Goal: Task Accomplishment & Management: Complete application form

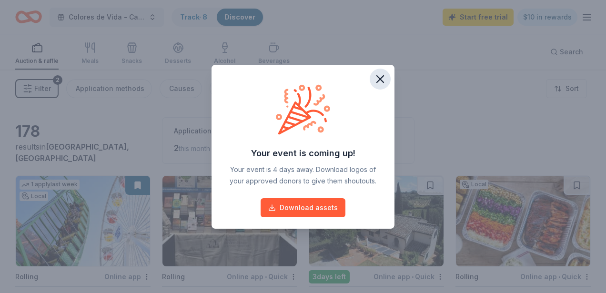
click at [380, 81] on icon "button" at bounding box center [380, 78] width 13 height 13
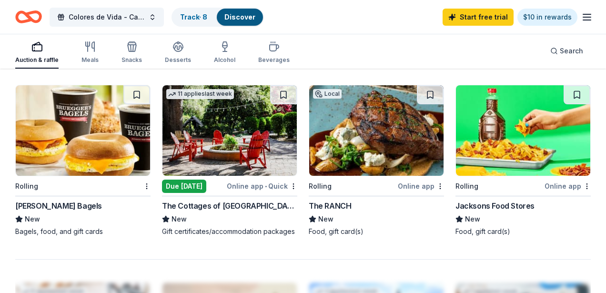
scroll to position [818, 0]
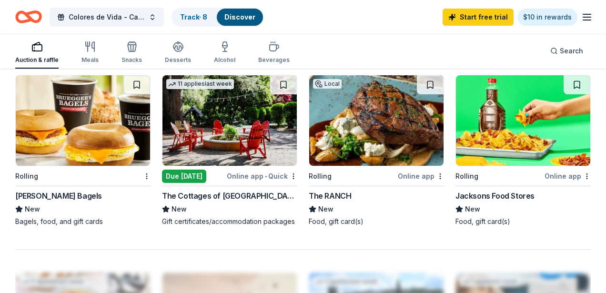
click at [261, 147] on img at bounding box center [230, 120] width 134 height 91
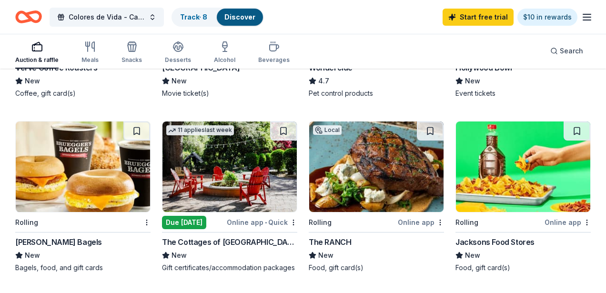
scroll to position [772, 0]
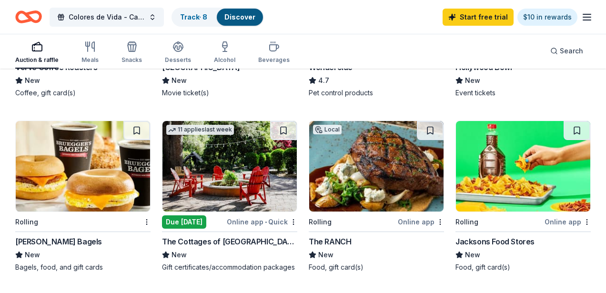
click at [369, 181] on img at bounding box center [376, 166] width 134 height 91
click at [429, 126] on button at bounding box center [430, 130] width 27 height 19
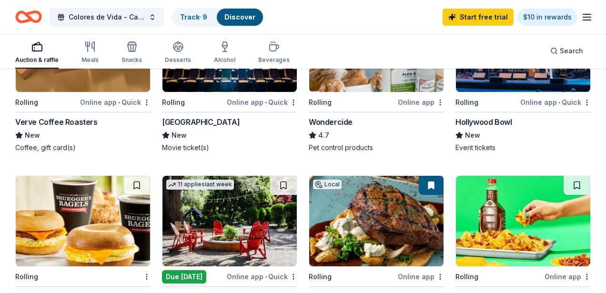
scroll to position [727, 0]
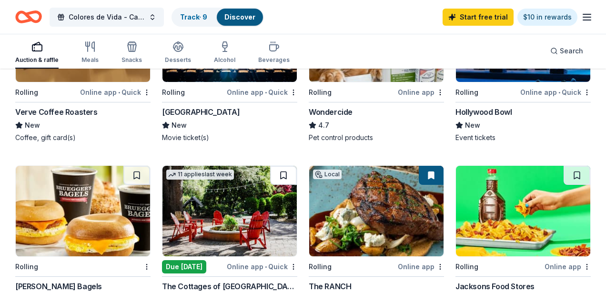
click at [283, 176] on button at bounding box center [283, 175] width 27 height 19
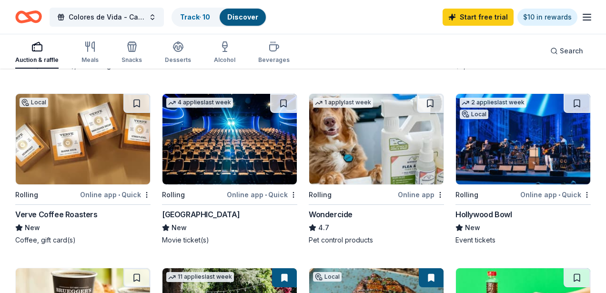
scroll to position [597, 0]
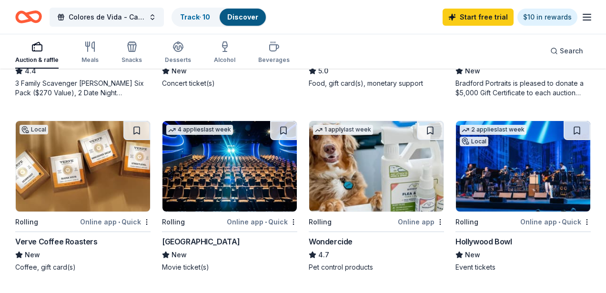
click at [239, 184] on img at bounding box center [230, 166] width 134 height 91
click at [284, 128] on button at bounding box center [283, 130] width 27 height 19
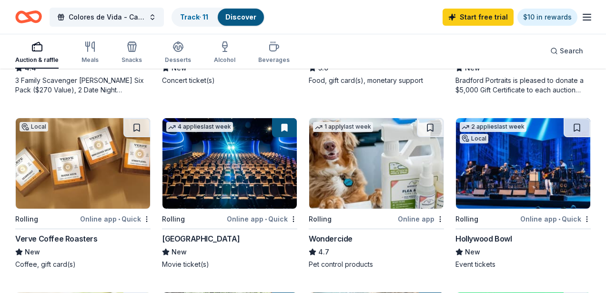
scroll to position [602, 0]
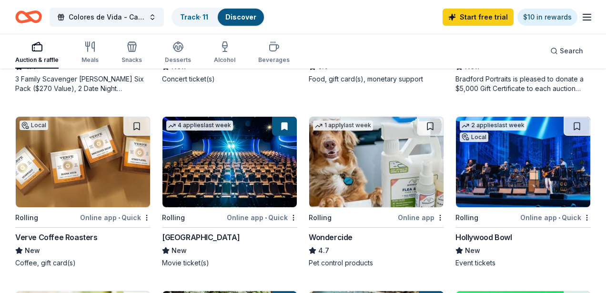
click at [99, 195] on img at bounding box center [83, 162] width 134 height 91
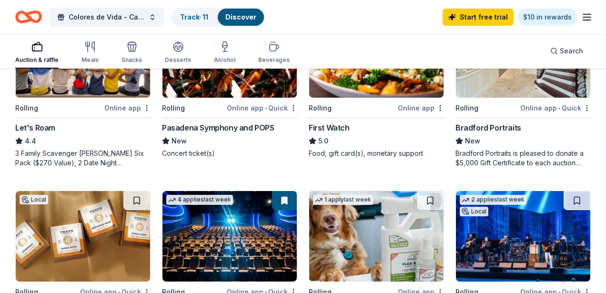
scroll to position [527, 0]
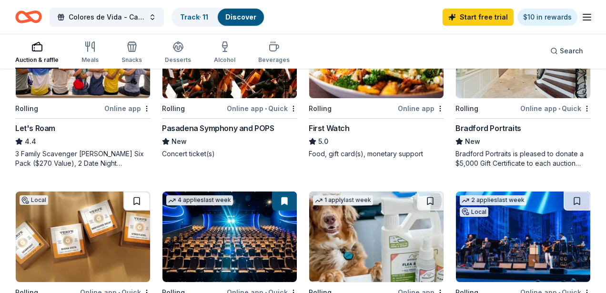
click at [136, 197] on button at bounding box center [136, 201] width 27 height 19
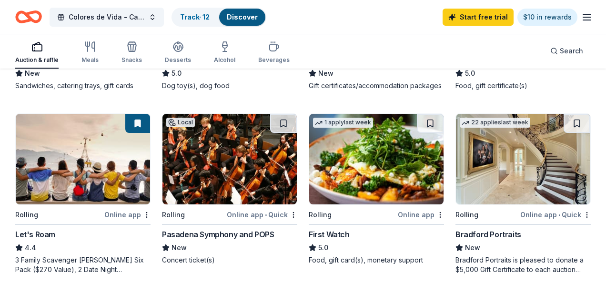
scroll to position [420, 0]
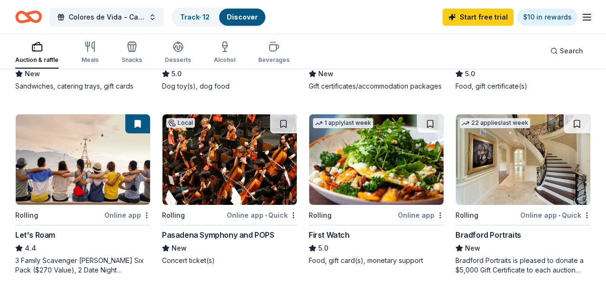
click at [510, 178] on img at bounding box center [523, 159] width 134 height 91
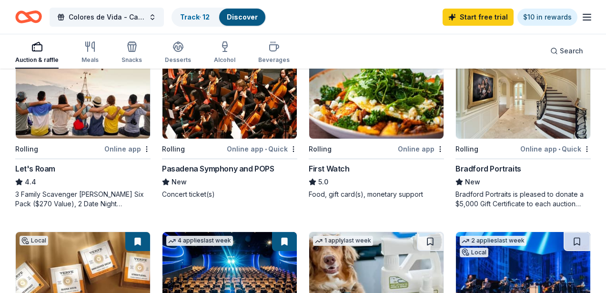
scroll to position [487, 0]
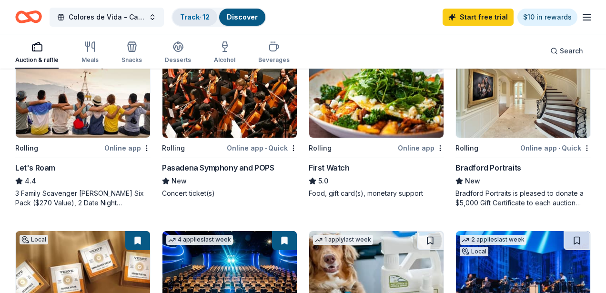
click at [193, 17] on link "Track · 12" at bounding box center [195, 17] width 30 height 8
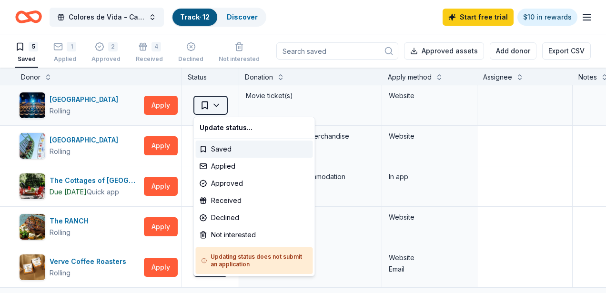
click at [215, 107] on html "Colores de Vida - Casa de la Familia Gala Track · 12 Discover Start free trial …" at bounding box center [303, 146] width 606 height 293
click at [231, 170] on div "Applied" at bounding box center [254, 166] width 117 height 17
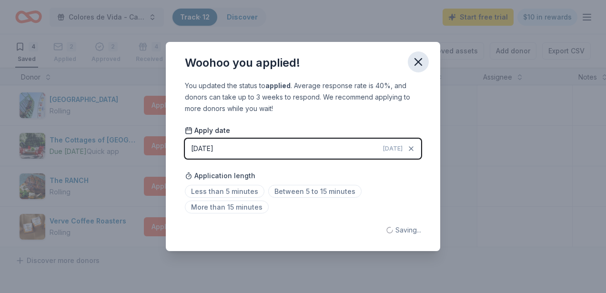
click at [414, 61] on icon "button" at bounding box center [418, 61] width 13 height 13
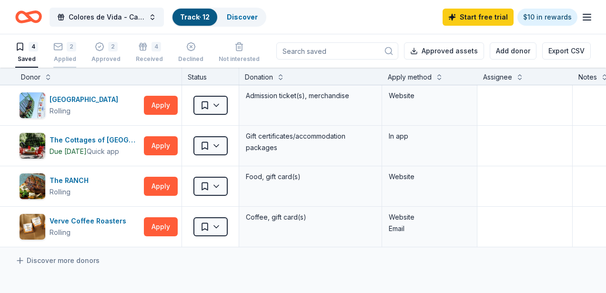
click at [67, 47] on div "2" at bounding box center [72, 42] width 10 height 10
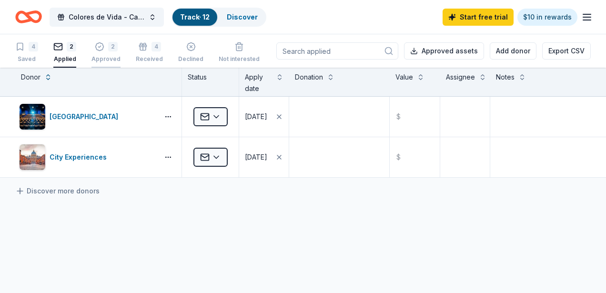
click at [100, 59] on div "Approved" at bounding box center [106, 59] width 29 height 8
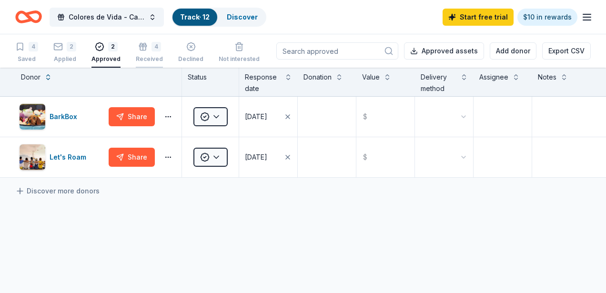
click at [149, 41] on button "4 Received" at bounding box center [149, 53] width 27 height 30
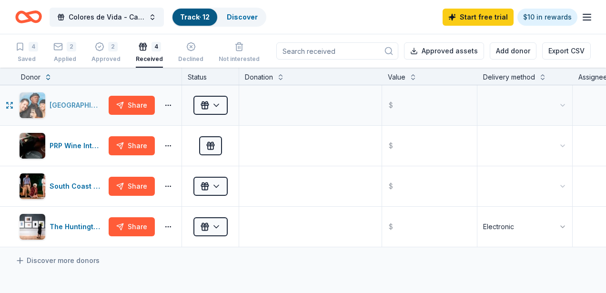
click at [83, 101] on div "[GEOGRAPHIC_DATA] ([GEOGRAPHIC_DATA])" at bounding box center [77, 105] width 55 height 11
click at [171, 103] on button "button" at bounding box center [168, 106] width 19 height 8
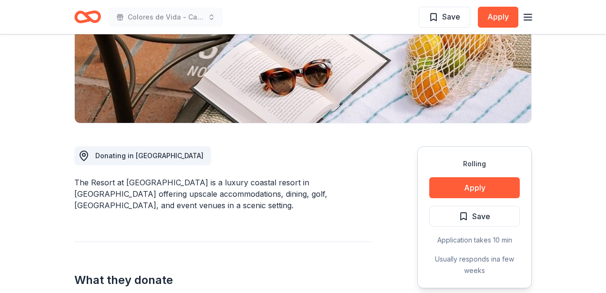
scroll to position [35, 0]
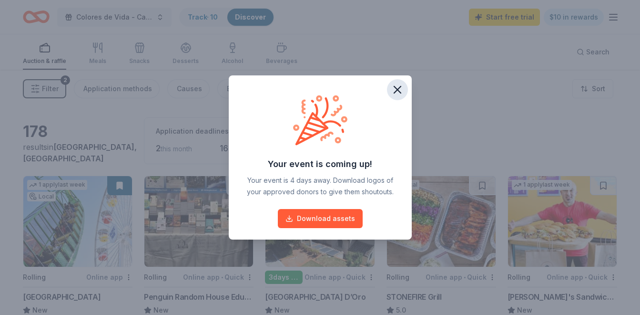
click at [394, 91] on icon "button" at bounding box center [397, 89] width 13 height 13
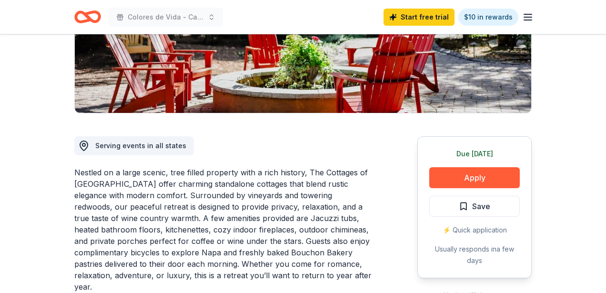
scroll to position [178, 0]
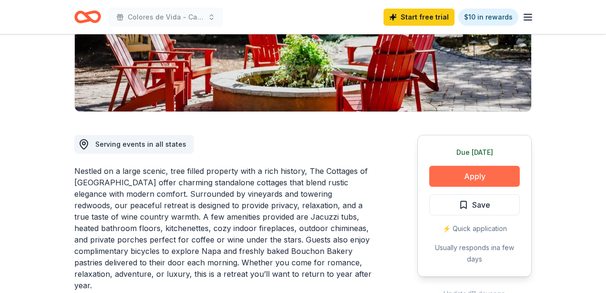
click at [458, 177] on button "Apply" at bounding box center [475, 176] width 91 height 21
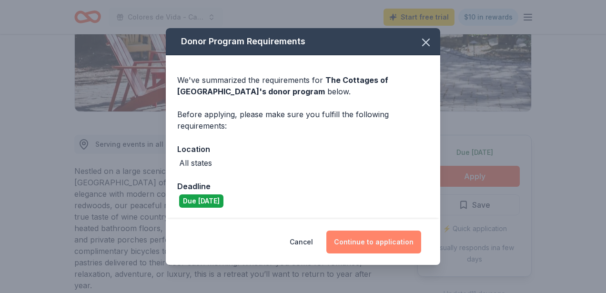
click at [358, 247] on button "Continue to application" at bounding box center [374, 242] width 95 height 23
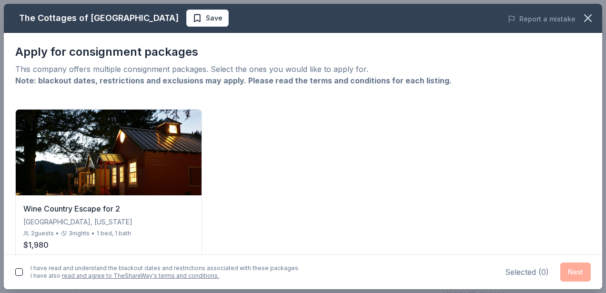
scroll to position [39, 0]
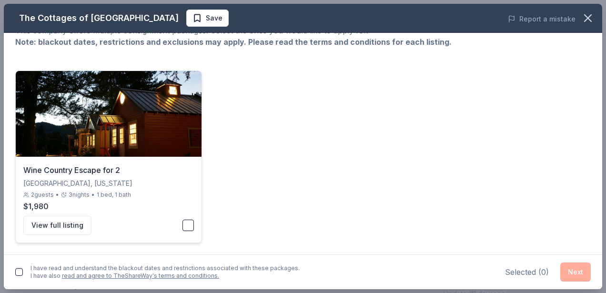
click at [188, 221] on button "button" at bounding box center [188, 225] width 11 height 11
click at [15, 269] on div "I have read and understand the blackout dates and restrictions associated with …" at bounding box center [303, 272] width 599 height 35
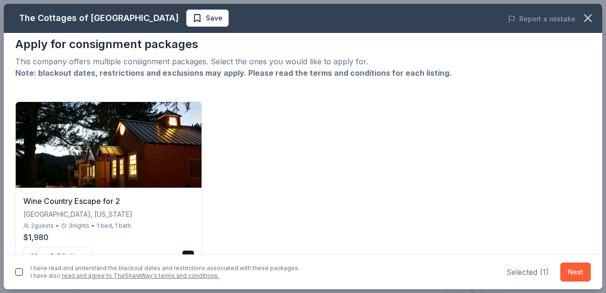
scroll to position [0, 0]
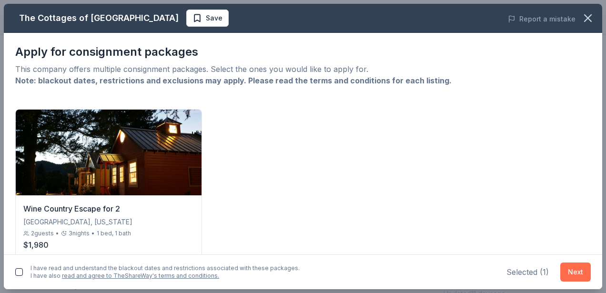
click at [572, 270] on button "Next" at bounding box center [576, 272] width 31 height 19
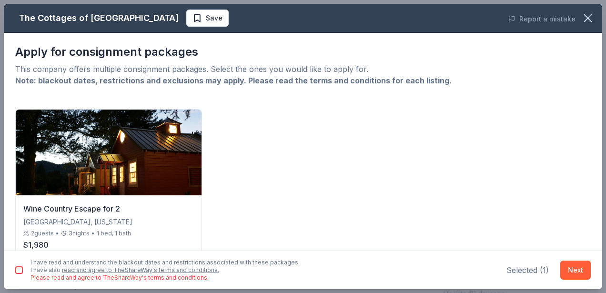
click at [21, 268] on button "button" at bounding box center [19, 271] width 8 height 8
click at [568, 268] on button "Next" at bounding box center [576, 270] width 31 height 19
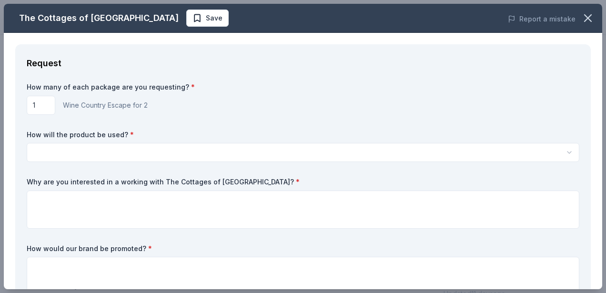
scroll to position [39, 0]
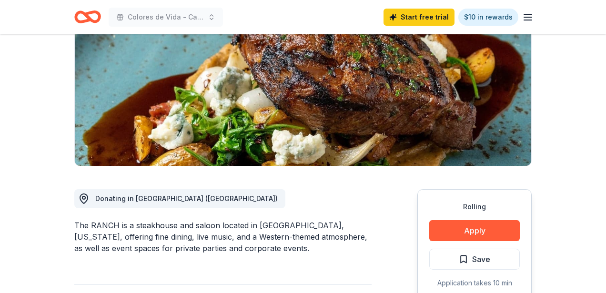
scroll to position [123, 0]
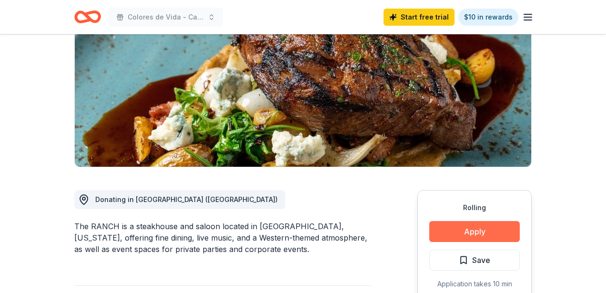
click at [455, 227] on button "Apply" at bounding box center [475, 231] width 91 height 21
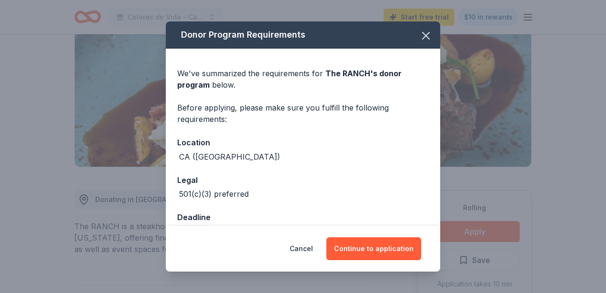
scroll to position [24, 0]
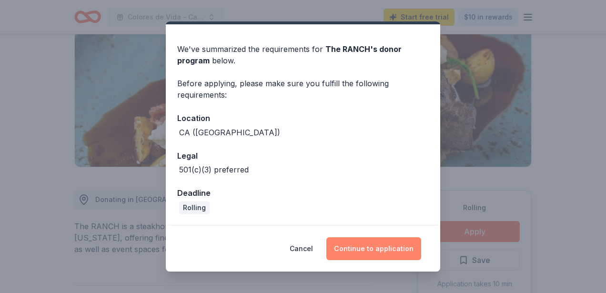
click at [372, 247] on button "Continue to application" at bounding box center [374, 248] width 95 height 23
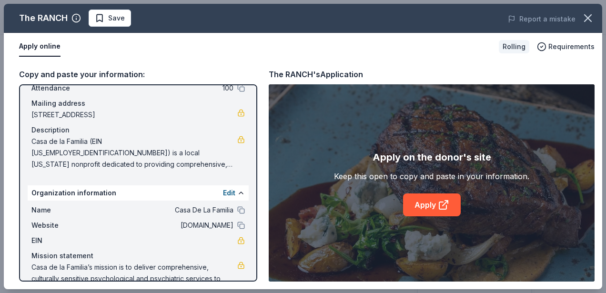
scroll to position [87, 0]
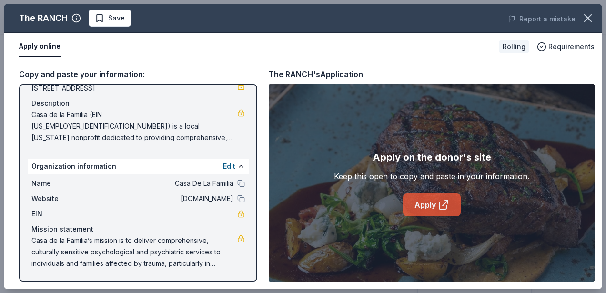
click at [448, 206] on icon at bounding box center [443, 204] width 11 height 11
click at [592, 14] on icon "button" at bounding box center [588, 17] width 13 height 13
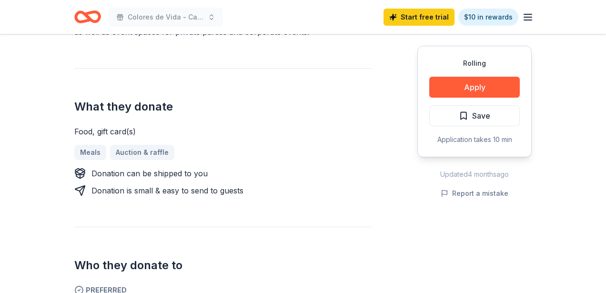
scroll to position [0, 0]
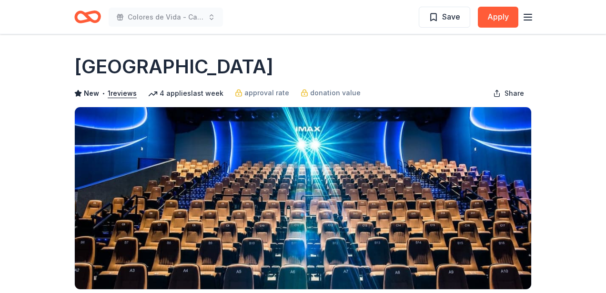
drag, startPoint x: 165, startPoint y: 66, endPoint x: 78, endPoint y: 70, distance: 87.8
click at [78, 70] on div "[GEOGRAPHIC_DATA]" at bounding box center [303, 66] width 458 height 27
drag, startPoint x: 174, startPoint y: 59, endPoint x: 83, endPoint y: 65, distance: 90.8
click at [83, 65] on div "[GEOGRAPHIC_DATA]" at bounding box center [303, 66] width 458 height 27
drag, startPoint x: 83, startPoint y: 65, endPoint x: 169, endPoint y: 71, distance: 86.5
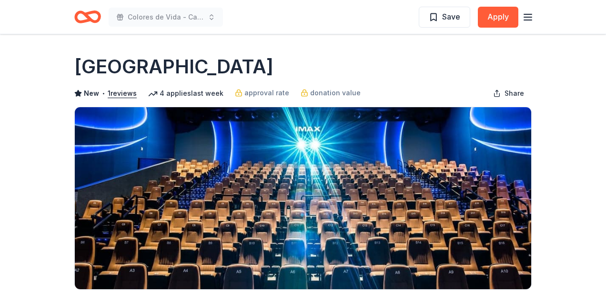
click at [168, 74] on div "[GEOGRAPHIC_DATA]" at bounding box center [303, 66] width 458 height 27
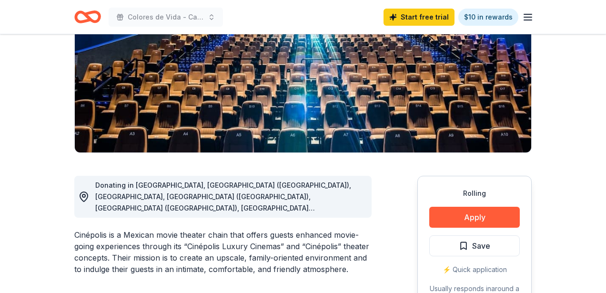
scroll to position [239, 0]
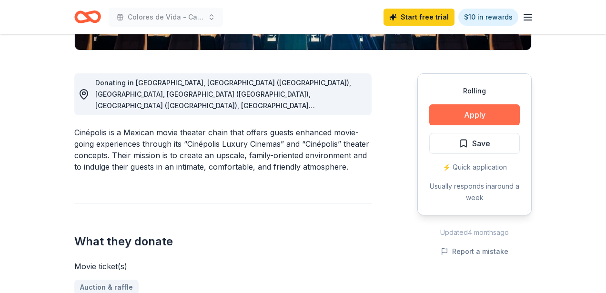
click at [442, 111] on button "Apply" at bounding box center [475, 114] width 91 height 21
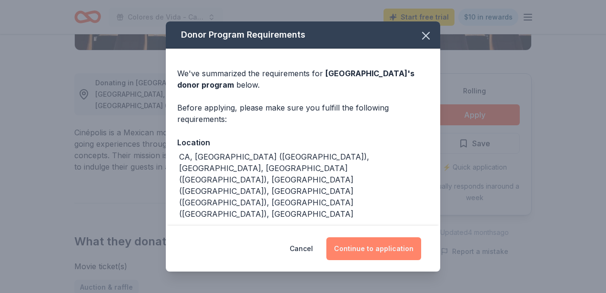
click at [375, 249] on button "Continue to application" at bounding box center [374, 248] width 95 height 23
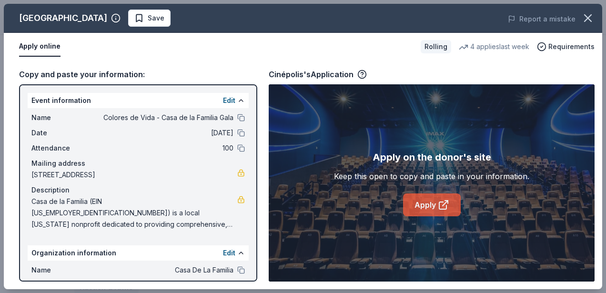
click at [417, 204] on link "Apply" at bounding box center [432, 205] width 58 height 23
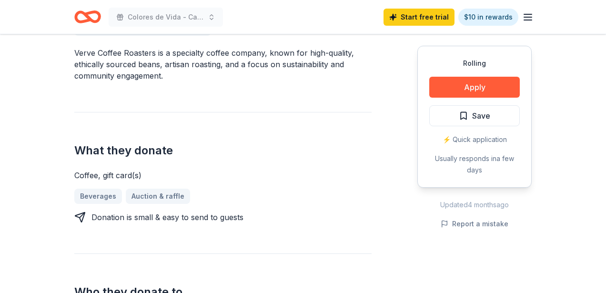
scroll to position [318, 0]
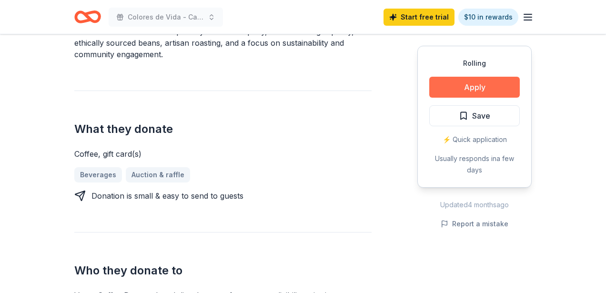
click at [464, 92] on button "Apply" at bounding box center [475, 87] width 91 height 21
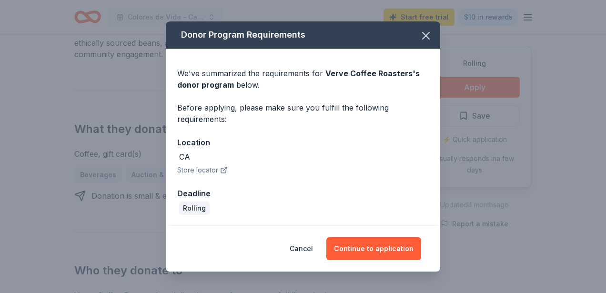
scroll to position [0, 0]
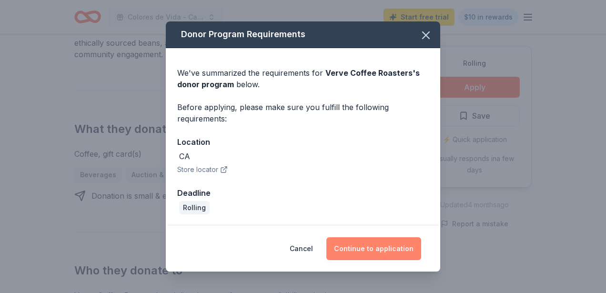
click at [363, 246] on button "Continue to application" at bounding box center [374, 248] width 95 height 23
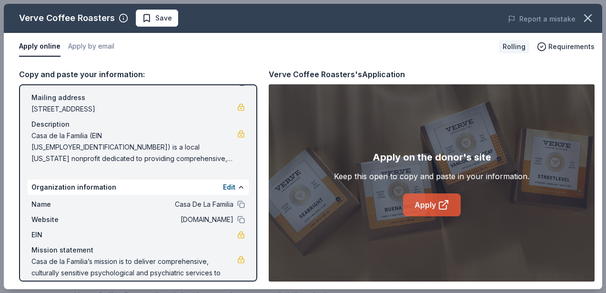
scroll to position [80, 0]
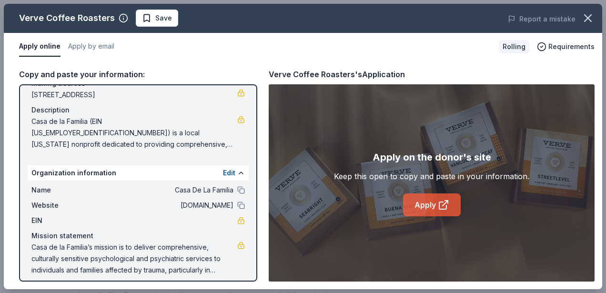
click at [422, 206] on link "Apply" at bounding box center [432, 205] width 58 height 23
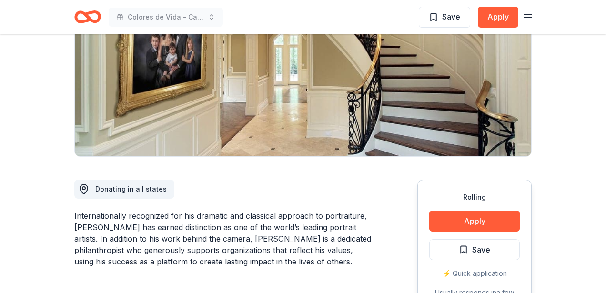
scroll to position [144, 0]
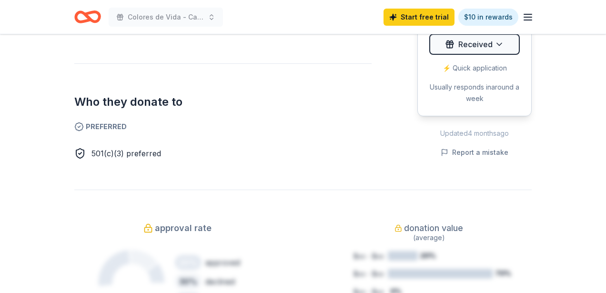
scroll to position [554, 0]
